Goal: Task Accomplishment & Management: Complete application form

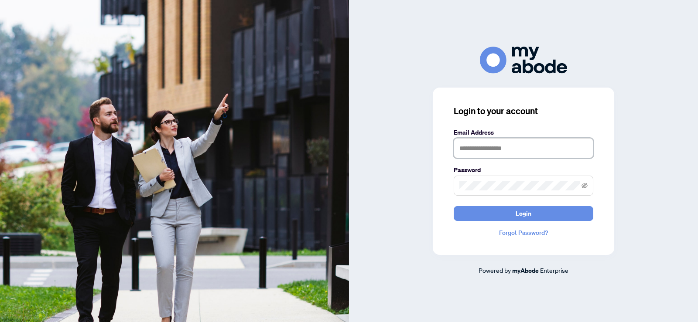
click at [484, 153] on input "text" at bounding box center [523, 148] width 140 height 20
click at [494, 150] on input "text" at bounding box center [523, 148] width 140 height 20
type input "**********"
click at [453, 206] on button "Login" at bounding box center [523, 213] width 140 height 15
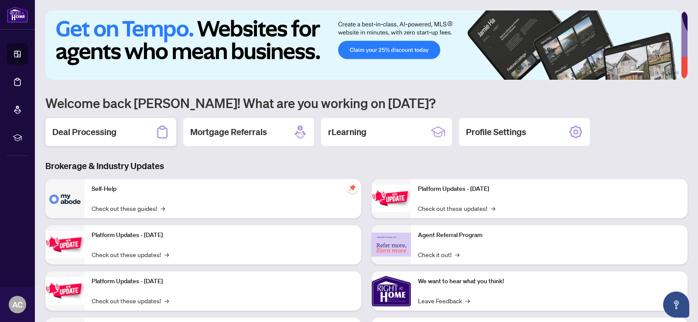
click at [83, 133] on h2 "Deal Processing" at bounding box center [84, 132] width 64 height 12
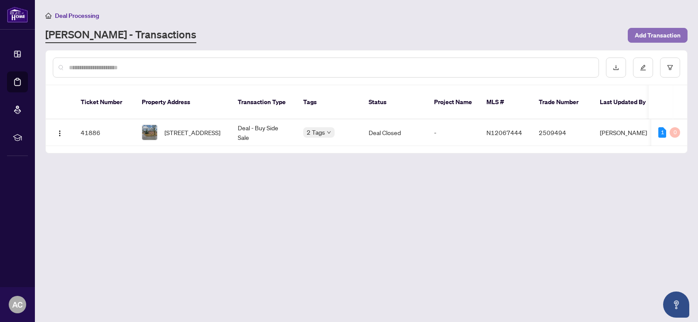
click at [661, 34] on span "Add Transaction" at bounding box center [657, 35] width 46 height 14
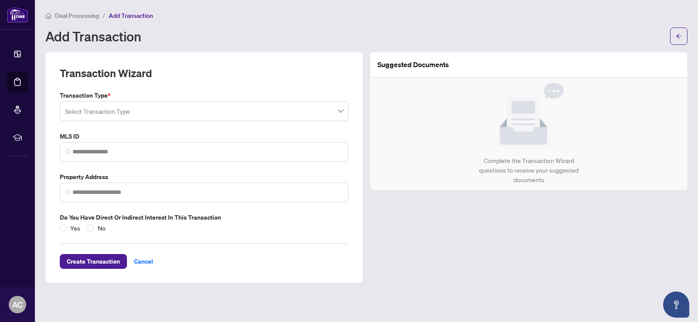
click at [102, 113] on input "search" at bounding box center [200, 112] width 270 height 19
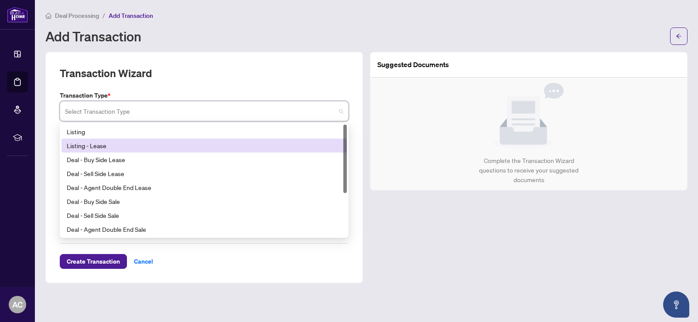
click at [92, 148] on div "Listing - Lease" at bounding box center [204, 146] width 275 height 10
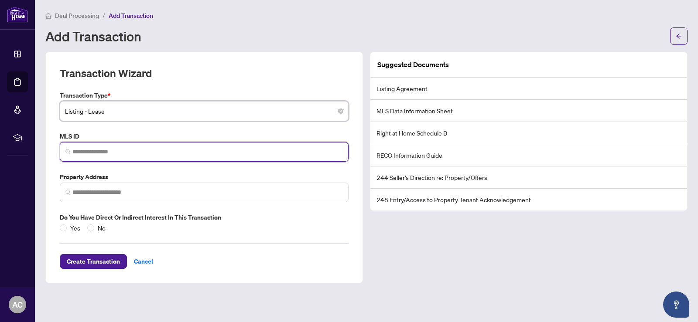
click at [82, 154] on input "search" at bounding box center [207, 151] width 270 height 9
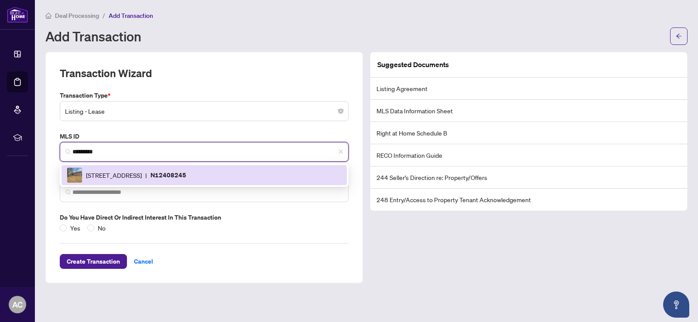
click at [164, 183] on div "[STREET_ADDRESS] | N12408245" at bounding box center [203, 175] width 285 height 20
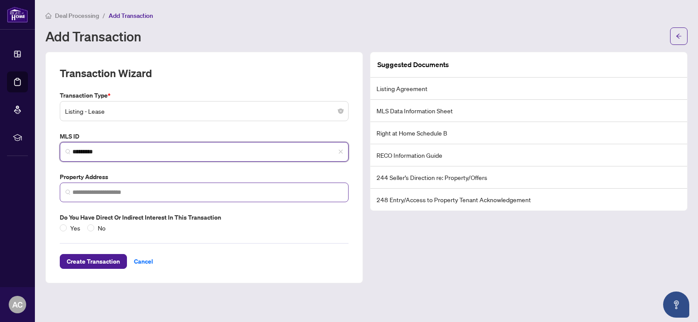
type input "*********"
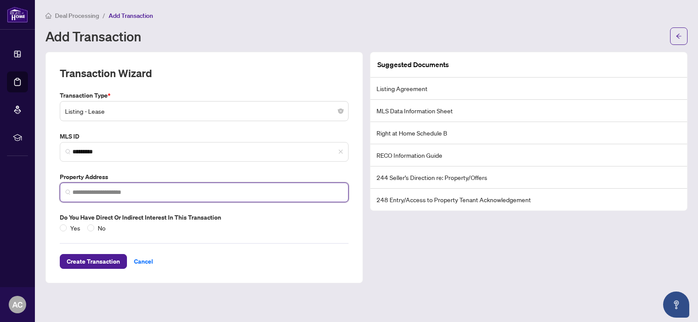
click at [136, 194] on input "search" at bounding box center [207, 192] width 270 height 9
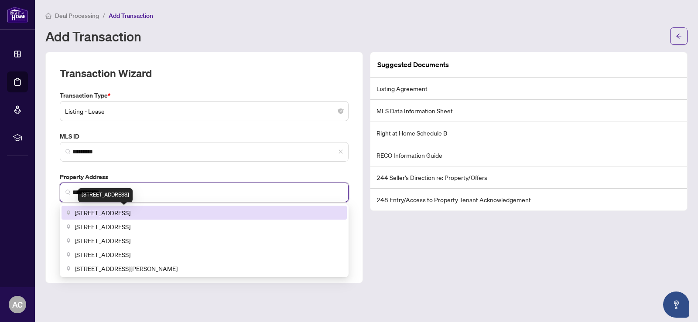
click at [130, 216] on span "[STREET_ADDRESS]" at bounding box center [103, 213] width 56 height 10
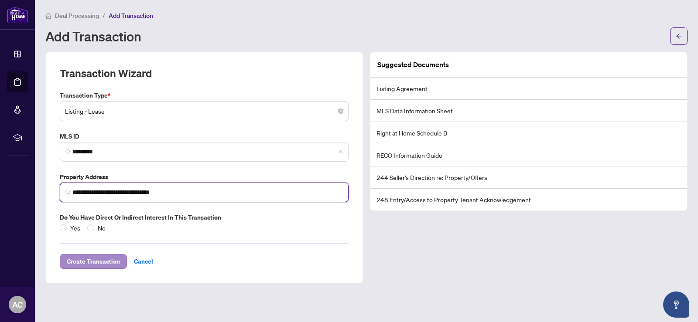
type input "**********"
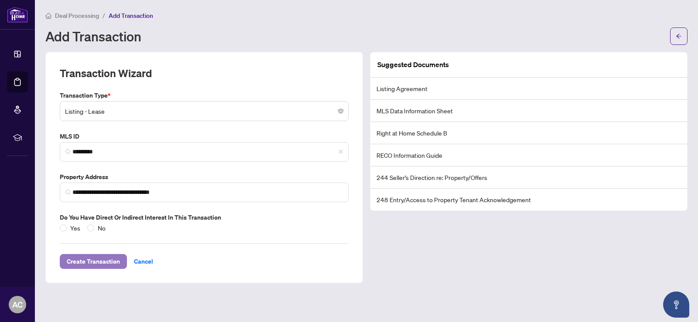
click at [109, 258] on span "Create Transaction" at bounding box center [93, 262] width 53 height 14
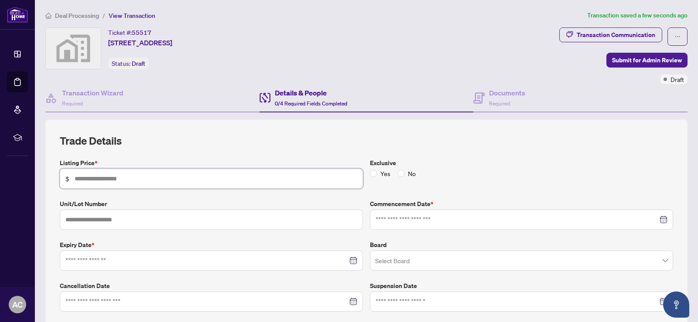
click at [140, 183] on input "text" at bounding box center [216, 179] width 283 height 10
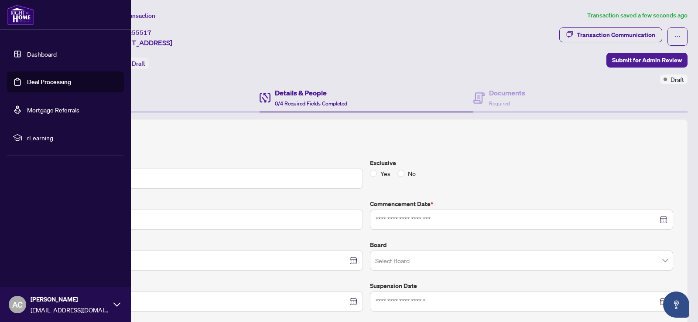
click at [38, 53] on link "Dashboard" at bounding box center [42, 54] width 30 height 8
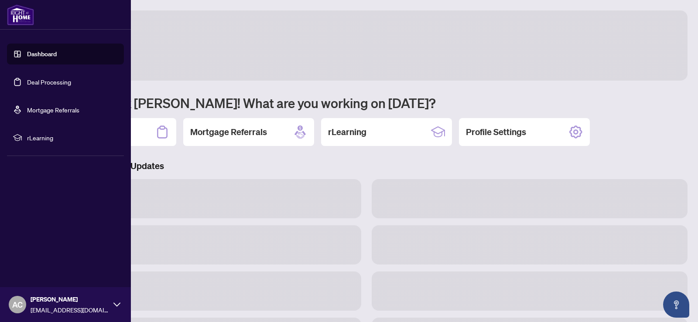
click at [41, 78] on link "Deal Processing" at bounding box center [49, 82] width 44 height 8
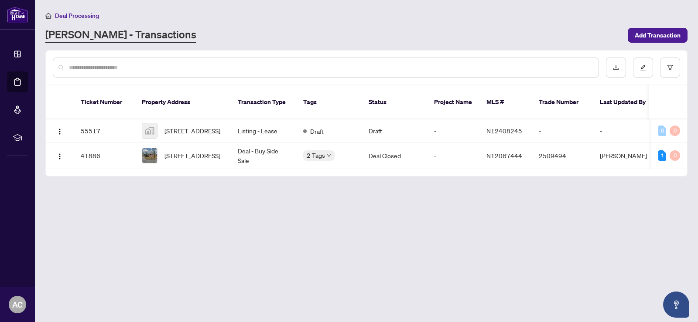
click at [253, 236] on main "Deal Processing [PERSON_NAME] - Transactions Add Transaction Ticket Number Prop…" at bounding box center [366, 161] width 663 height 322
click at [182, 126] on span "[STREET_ADDRESS]" at bounding box center [192, 131] width 56 height 10
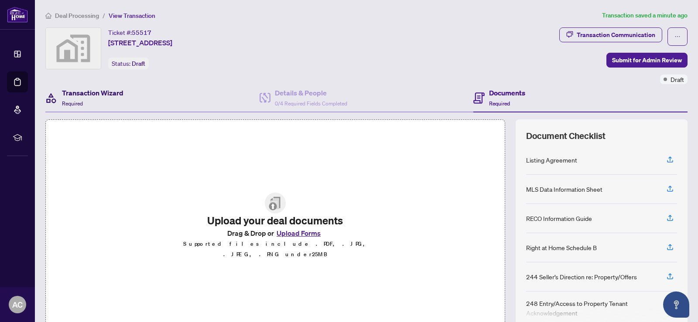
click at [103, 101] on div "Transaction Wizard Required" at bounding box center [92, 98] width 61 height 20
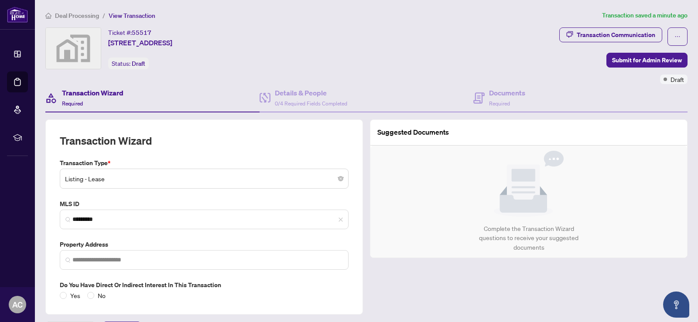
type input "**********"
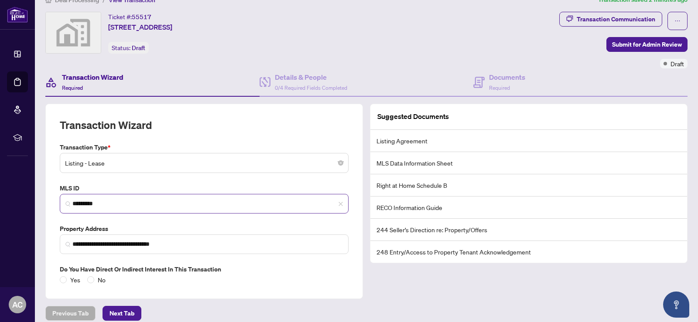
scroll to position [24, 0]
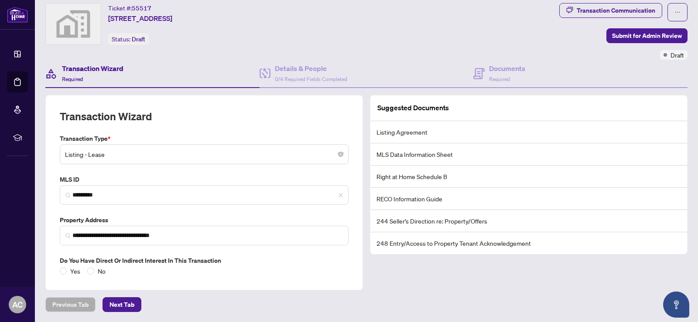
click at [59, 269] on div "Do you have direct or indirect interest in this transaction Yes No" at bounding box center [204, 266] width 296 height 20
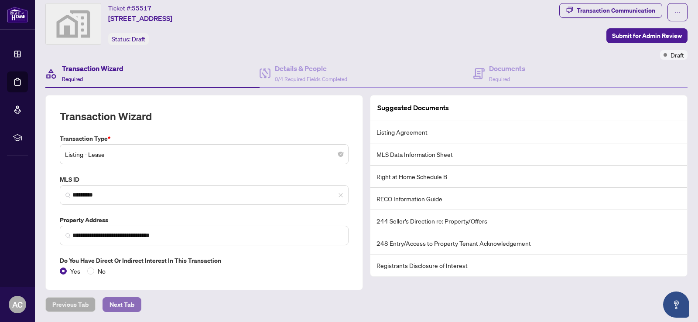
click at [126, 311] on span "Next Tab" at bounding box center [121, 305] width 25 height 14
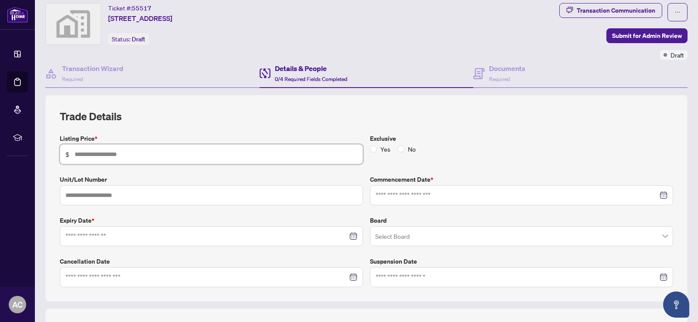
click at [115, 154] on input "text" at bounding box center [216, 155] width 283 height 10
type input "*****"
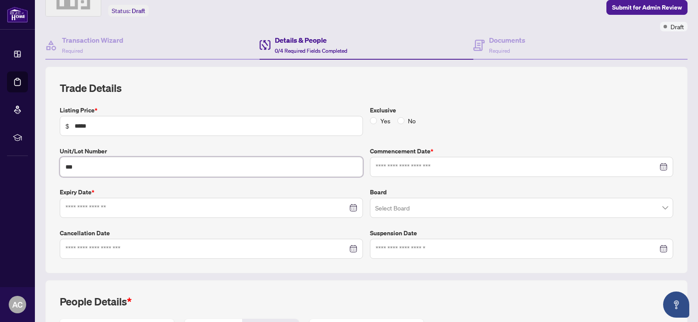
scroll to position [68, 0]
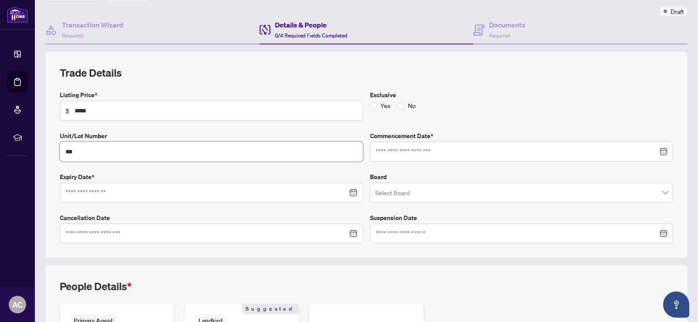
type input "***"
click at [115, 192] on input at bounding box center [206, 193] width 282 height 10
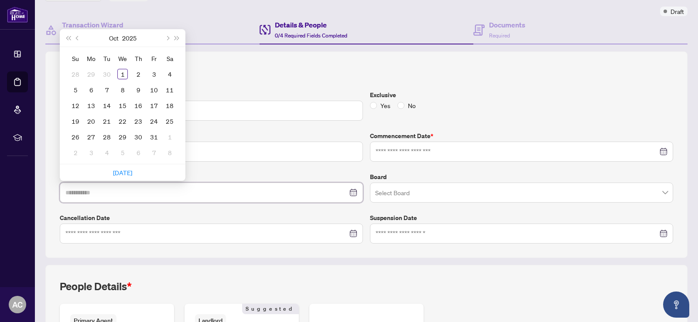
type input "**********"
click at [168, 40] on button "Next month (PageDown)" at bounding box center [167, 37] width 10 height 17
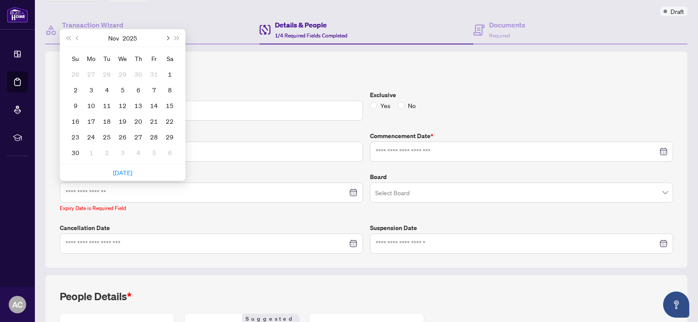
click at [168, 40] on button "Next month (PageDown)" at bounding box center [167, 37] width 10 height 17
type input "**********"
click at [142, 74] on div "1" at bounding box center [138, 74] width 10 height 10
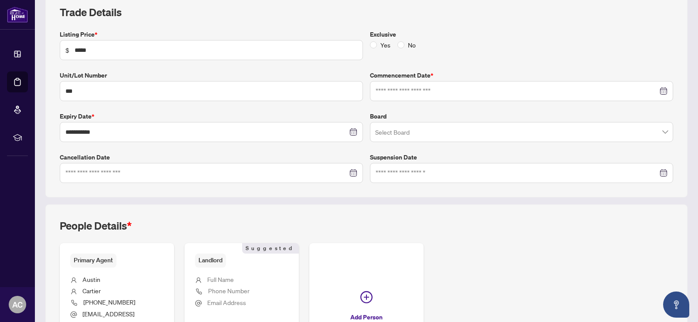
scroll to position [112, 0]
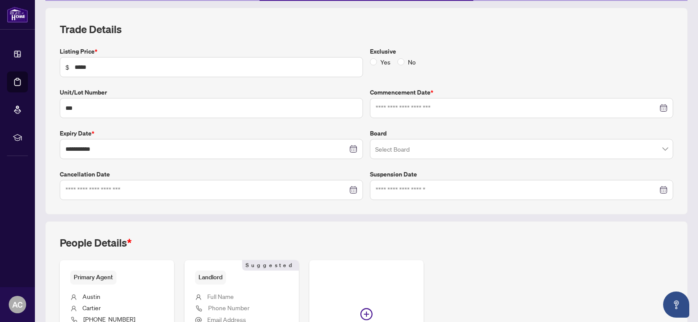
click at [657, 105] on div at bounding box center [521, 108] width 292 height 10
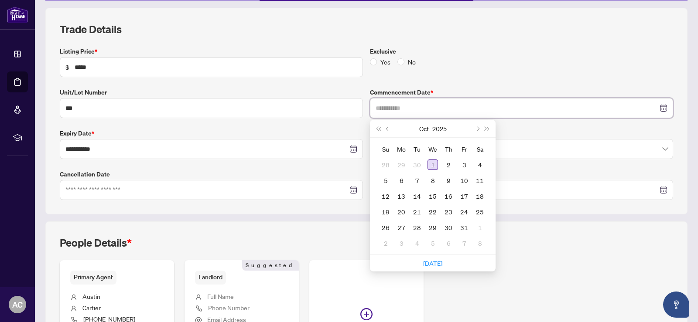
type input "**********"
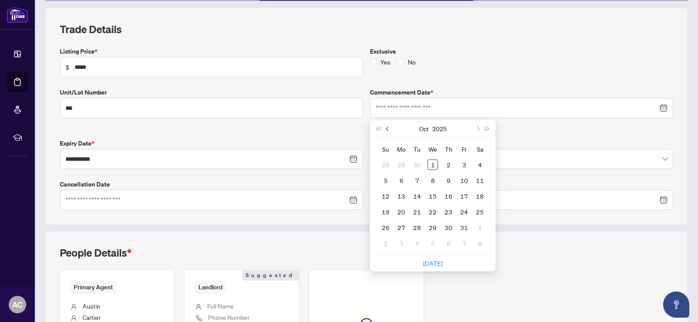
click at [386, 128] on span "Previous month (PageUp)" at bounding box center [388, 128] width 4 height 4
type input "**********"
click at [428, 196] on div "17" at bounding box center [432, 196] width 10 height 10
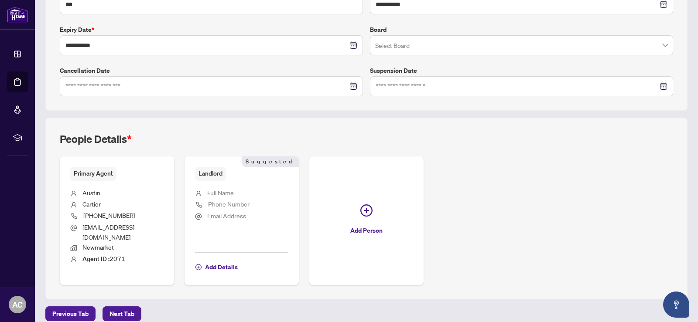
scroll to position [216, 0]
click at [136, 306] on button "Next Tab" at bounding box center [121, 313] width 39 height 15
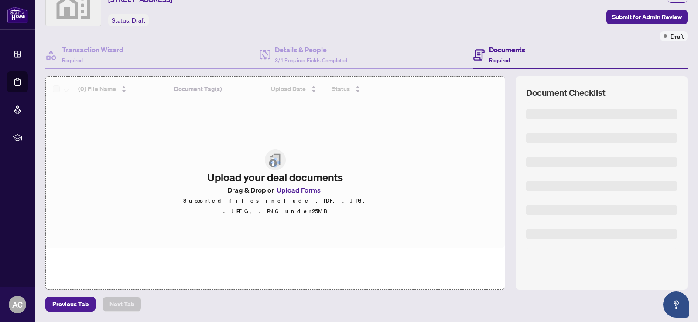
scroll to position [43, 0]
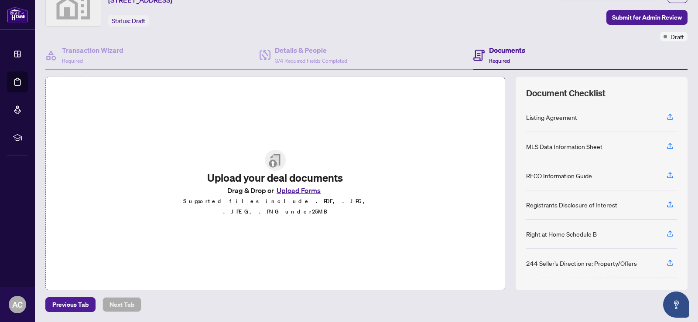
click at [297, 193] on button "Upload Forms" at bounding box center [298, 190] width 49 height 11
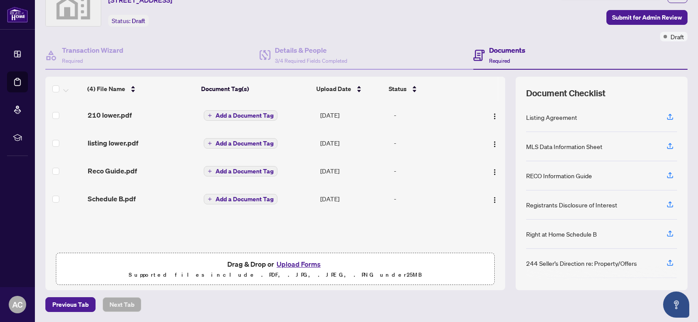
click at [289, 263] on button "Upload Forms" at bounding box center [298, 264] width 49 height 11
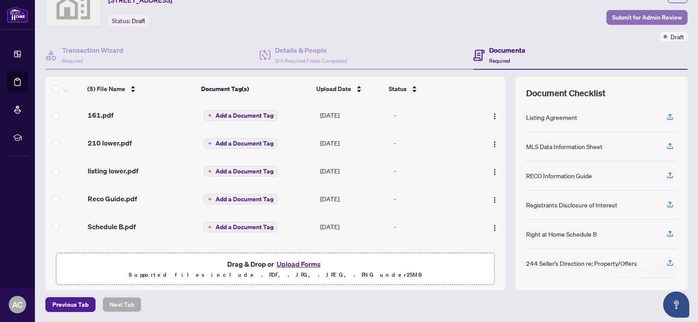
click at [630, 17] on span "Submit for Admin Review" at bounding box center [647, 17] width 70 height 14
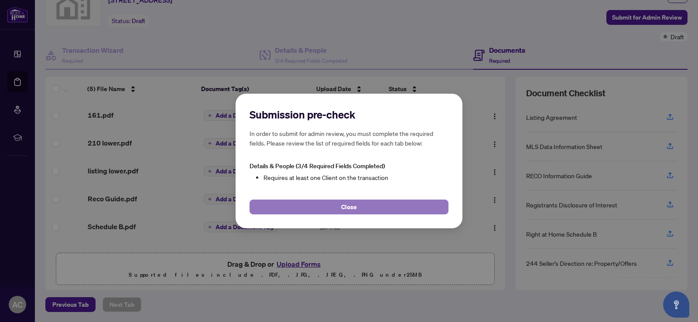
click at [349, 207] on span "Close" at bounding box center [349, 207] width 16 height 14
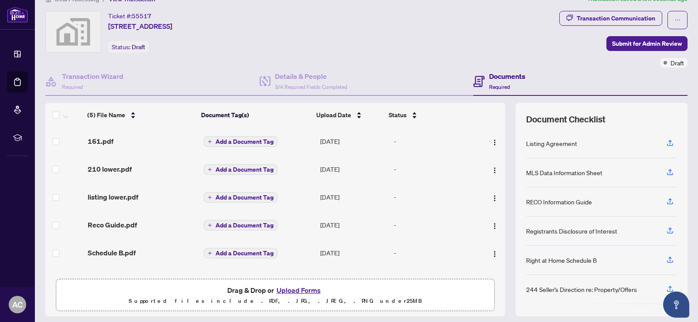
scroll to position [0, 0]
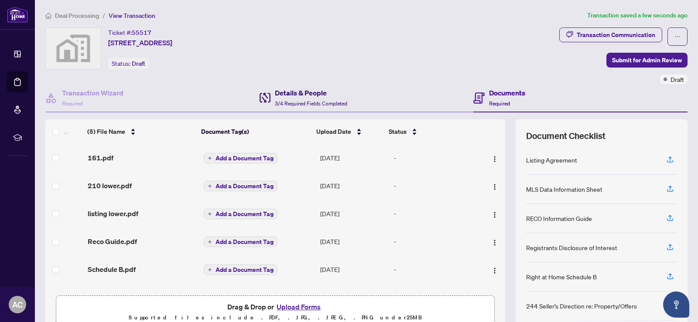
click at [295, 96] on h4 "Details & People" at bounding box center [311, 93] width 72 height 10
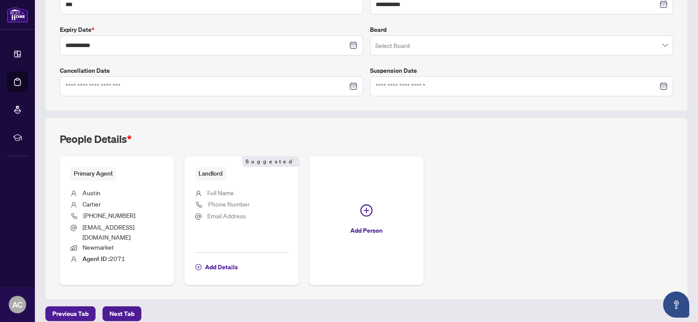
scroll to position [216, 0]
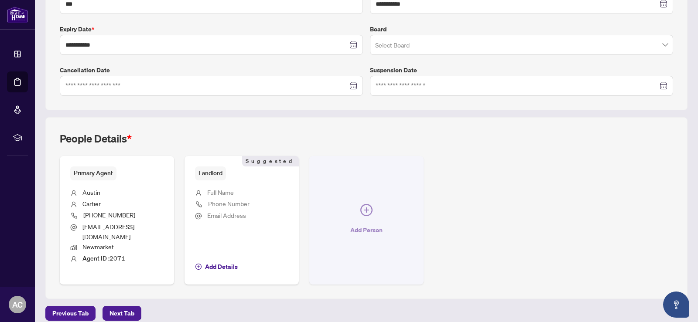
click at [361, 207] on icon "plus-circle" at bounding box center [366, 210] width 12 height 12
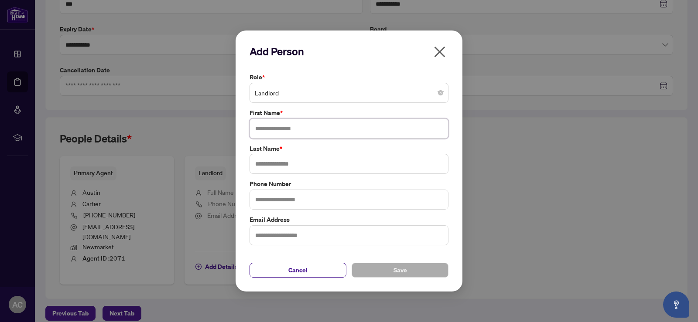
click at [289, 131] on input "text" at bounding box center [348, 129] width 199 height 20
type input "******"
click at [287, 160] on input "text" at bounding box center [348, 164] width 199 height 20
type input "*******"
click at [399, 270] on span "Save" at bounding box center [400, 270] width 14 height 14
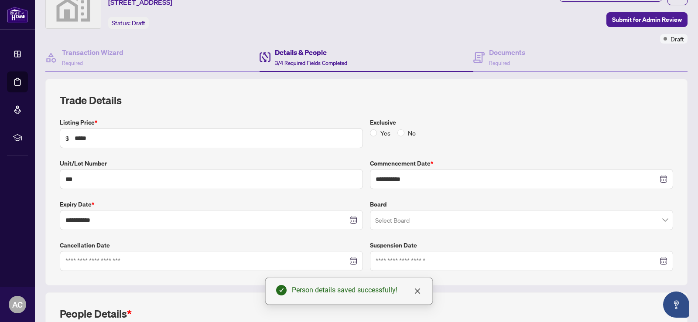
scroll to position [0, 0]
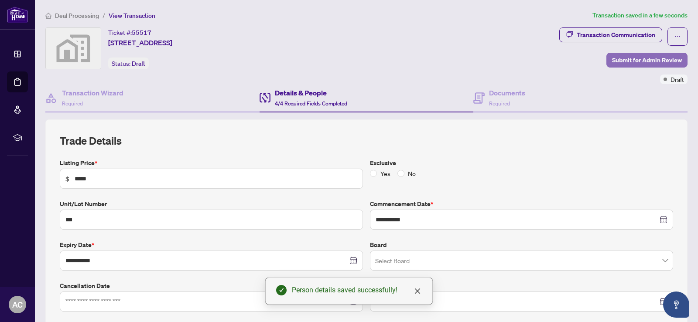
click at [641, 62] on span "Submit for Admin Review" at bounding box center [647, 60] width 70 height 14
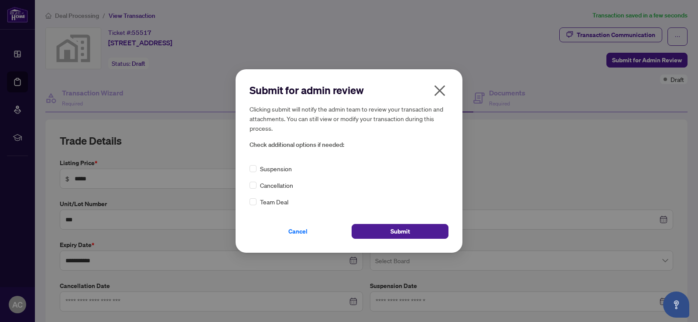
click at [261, 219] on div "Cancel Submit" at bounding box center [348, 226] width 199 height 25
click at [420, 232] on button "Submit" at bounding box center [399, 231] width 97 height 15
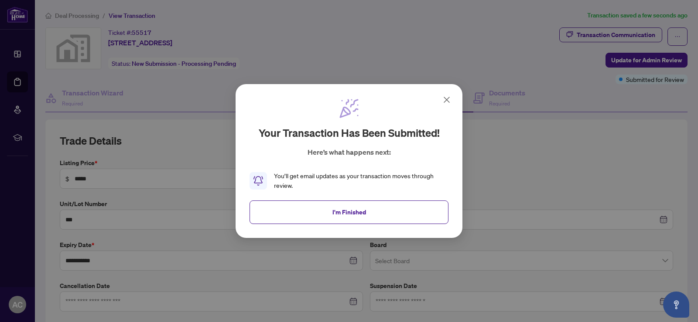
click at [443, 172] on div "You’ll get email updates as your transaction moves through review." at bounding box center [361, 180] width 174 height 19
click at [370, 210] on button "I'm Finished" at bounding box center [348, 213] width 199 height 24
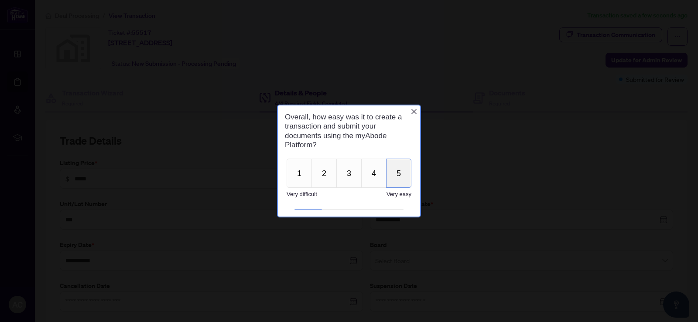
click at [399, 176] on button "5" at bounding box center [398, 173] width 25 height 29
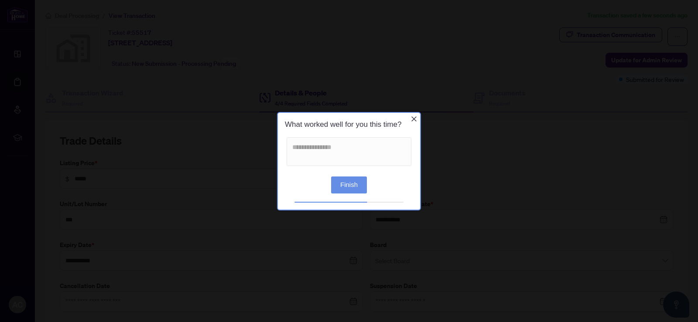
click at [356, 187] on button "Finish" at bounding box center [349, 184] width 36 height 17
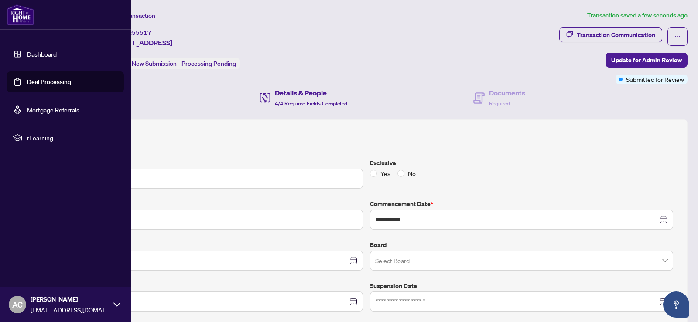
click at [37, 83] on link "Deal Processing" at bounding box center [49, 82] width 44 height 8
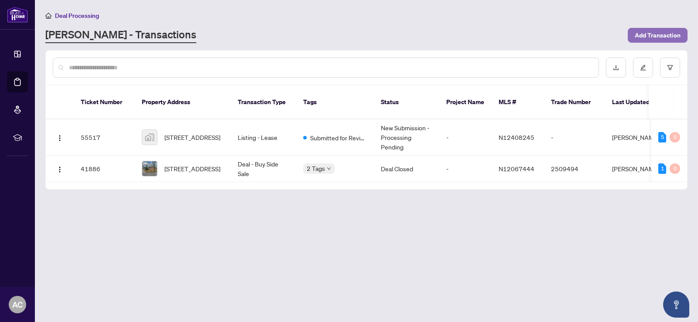
click at [641, 35] on span "Add Transaction" at bounding box center [657, 35] width 46 height 14
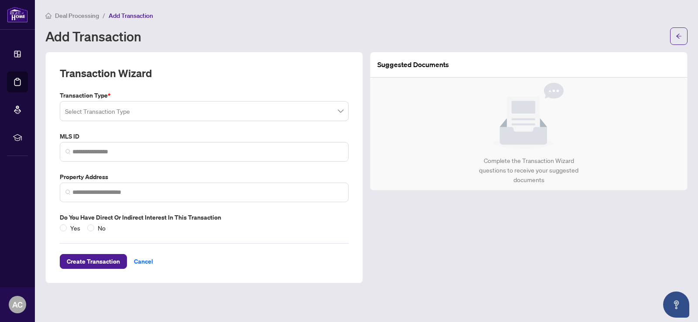
click at [112, 111] on input "search" at bounding box center [200, 112] width 270 height 19
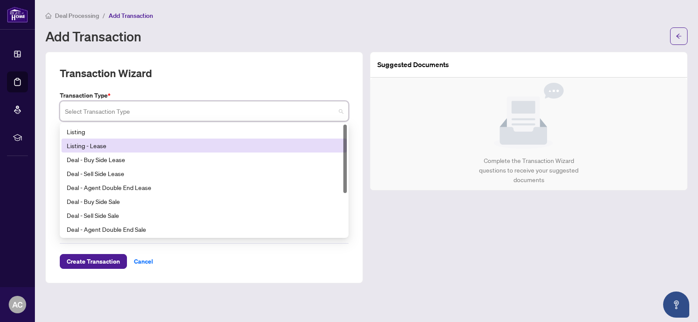
click at [100, 146] on div "Listing - Lease" at bounding box center [204, 146] width 275 height 10
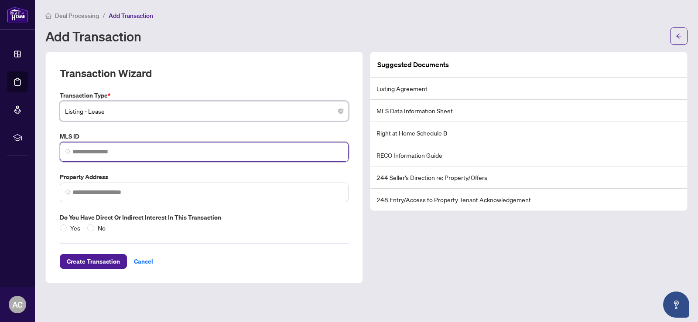
click at [96, 155] on input "search" at bounding box center [207, 151] width 270 height 9
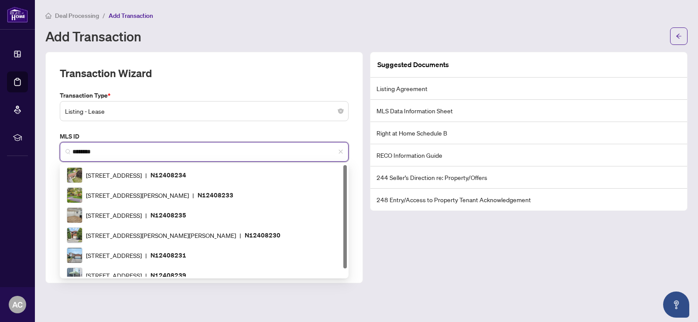
type input "*********"
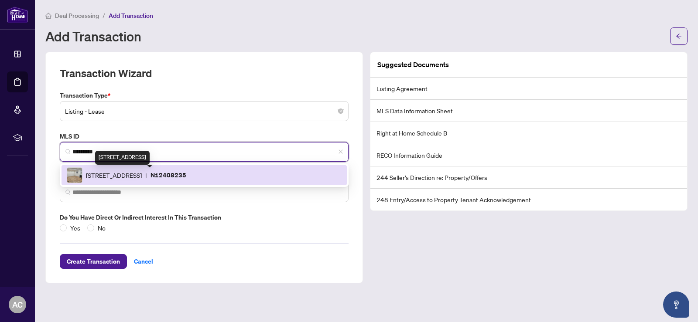
click at [142, 177] on span "[STREET_ADDRESS]" at bounding box center [114, 175] width 56 height 10
type input "**********"
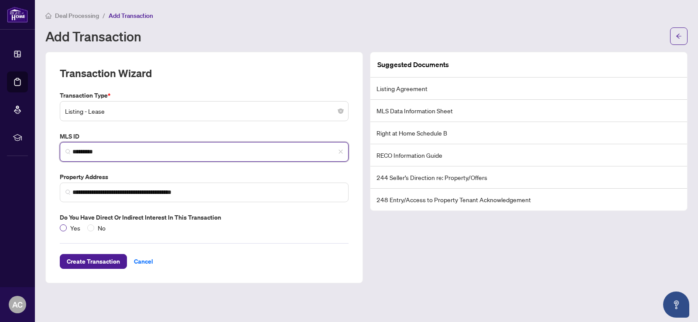
type input "*********"
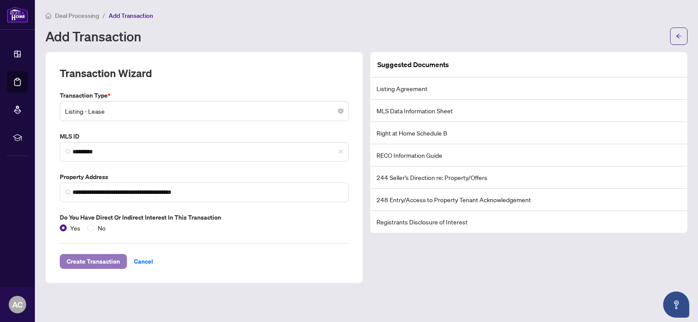
click at [87, 265] on span "Create Transaction" at bounding box center [93, 262] width 53 height 14
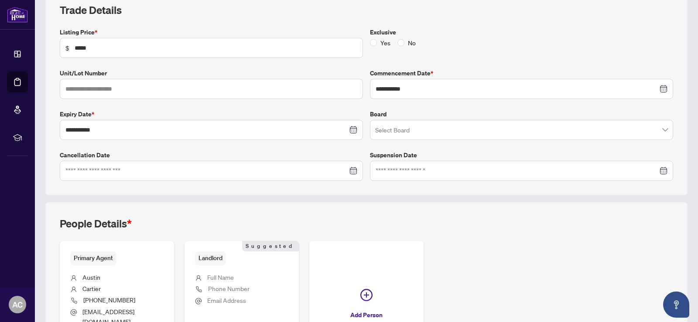
scroll to position [216, 0]
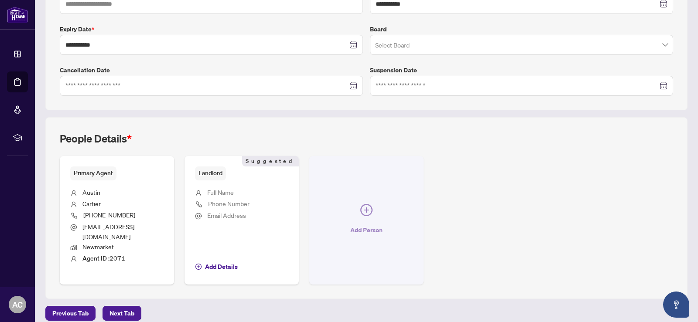
click at [366, 208] on icon "plus-circle" at bounding box center [366, 210] width 12 height 12
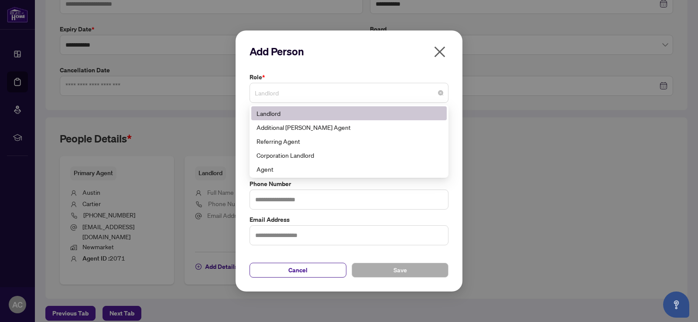
click at [269, 91] on span "Landlord" at bounding box center [349, 93] width 188 height 17
click at [270, 115] on div "Landlord" at bounding box center [348, 114] width 185 height 10
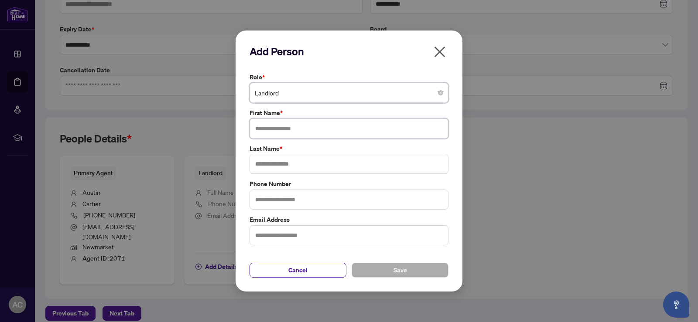
click at [266, 132] on input "text" at bounding box center [348, 129] width 199 height 20
type input "******"
type input "*******"
click at [397, 270] on span "Save" at bounding box center [400, 270] width 14 height 14
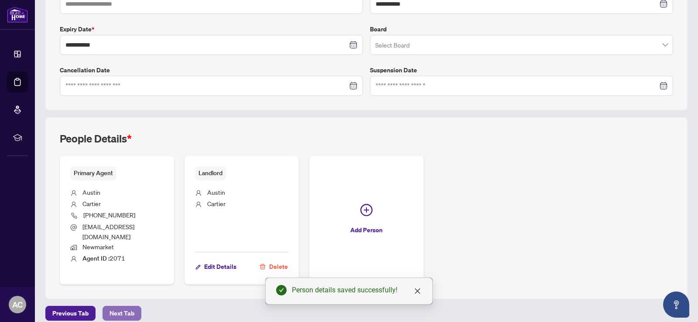
click at [120, 307] on span "Next Tab" at bounding box center [121, 314] width 25 height 14
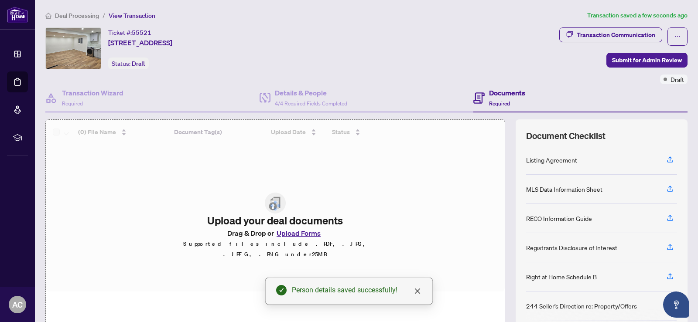
click at [290, 241] on div at bounding box center [275, 206] width 459 height 172
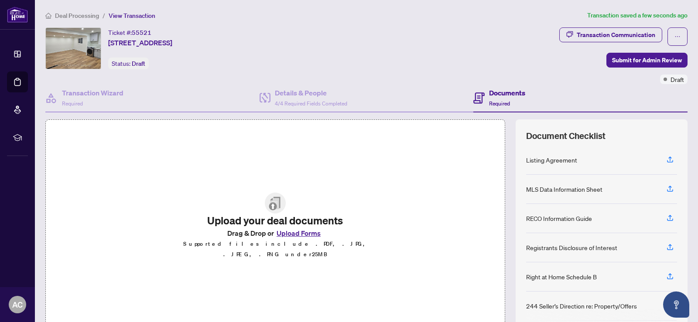
click at [300, 238] on button "Upload Forms" at bounding box center [298, 233] width 49 height 11
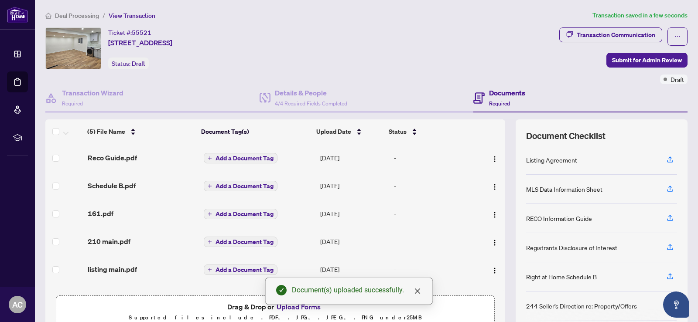
scroll to position [43, 0]
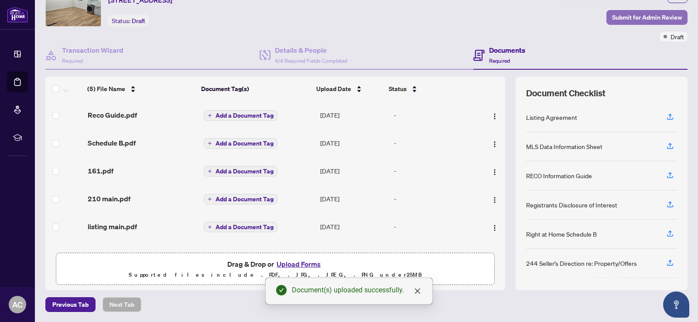
click at [634, 17] on span "Submit for Admin Review" at bounding box center [647, 17] width 70 height 14
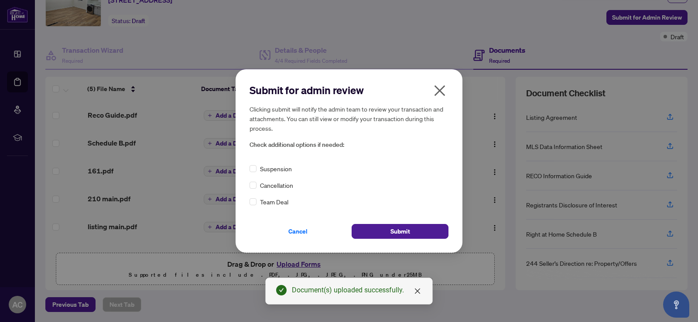
click at [311, 242] on div "Submit for admin review Clicking submit will notify the admin team to review yo…" at bounding box center [348, 161] width 227 height 184
click at [384, 237] on button "Submit" at bounding box center [399, 231] width 97 height 15
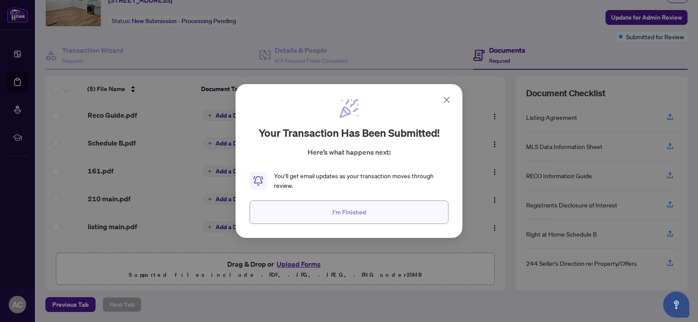
click at [409, 216] on button "I'm Finished" at bounding box center [348, 213] width 199 height 24
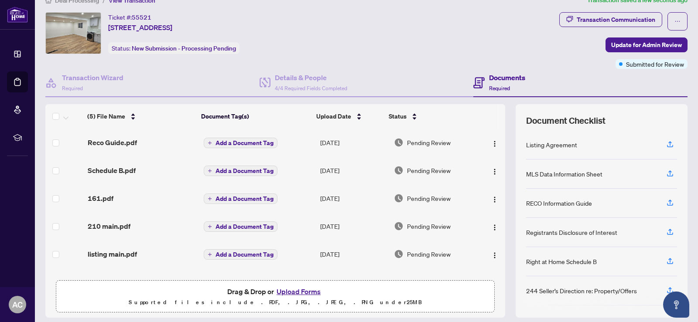
scroll to position [0, 0]
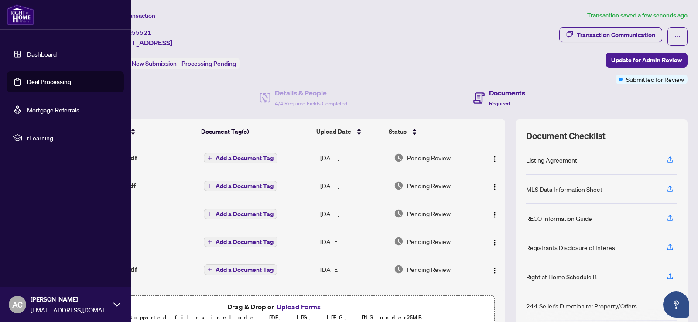
click at [118, 306] on icon at bounding box center [116, 304] width 7 height 7
click at [30, 256] on span "Logout" at bounding box center [35, 253] width 20 height 14
